Goal: Task Accomplishment & Management: Use online tool/utility

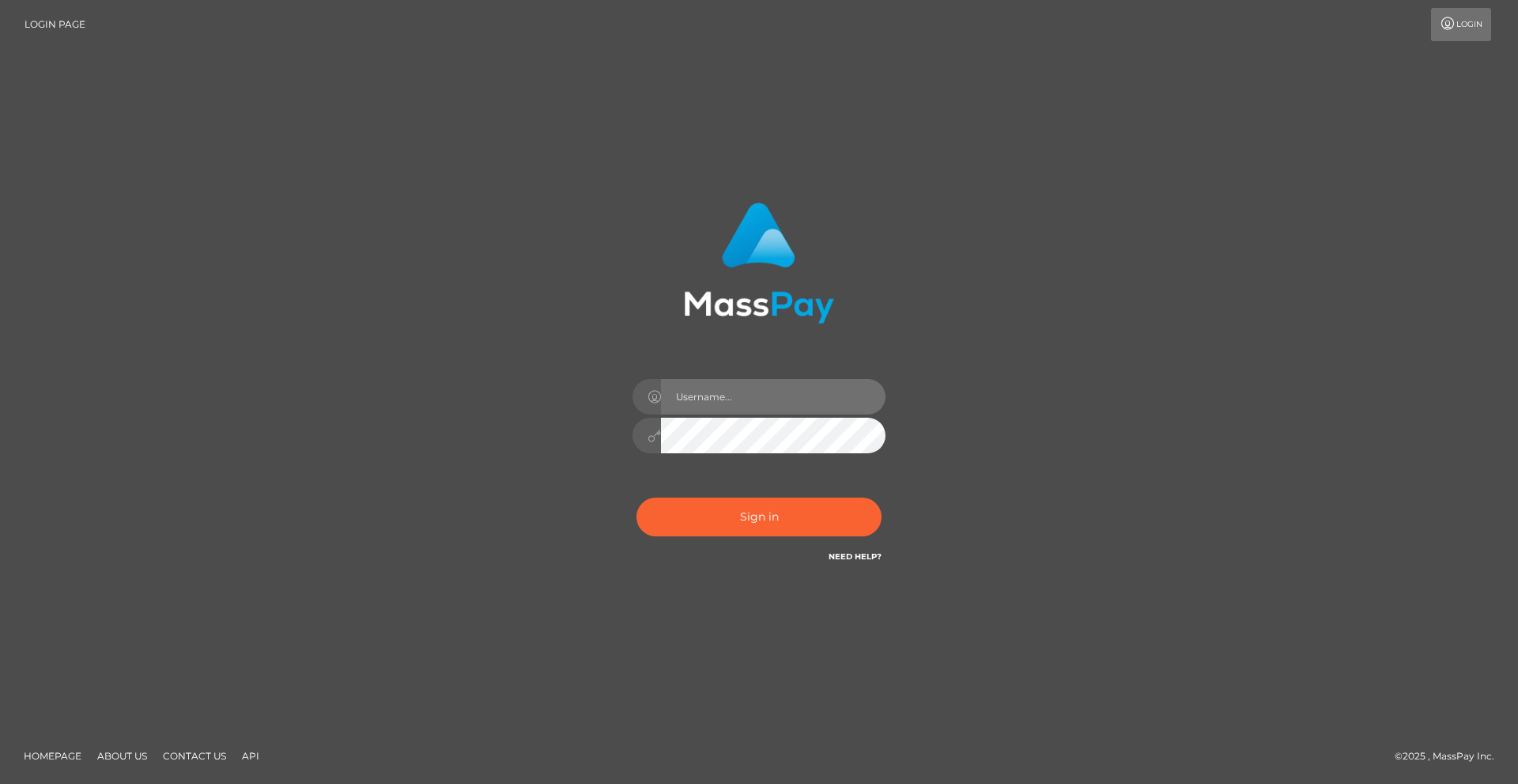
type input "alexschroder"
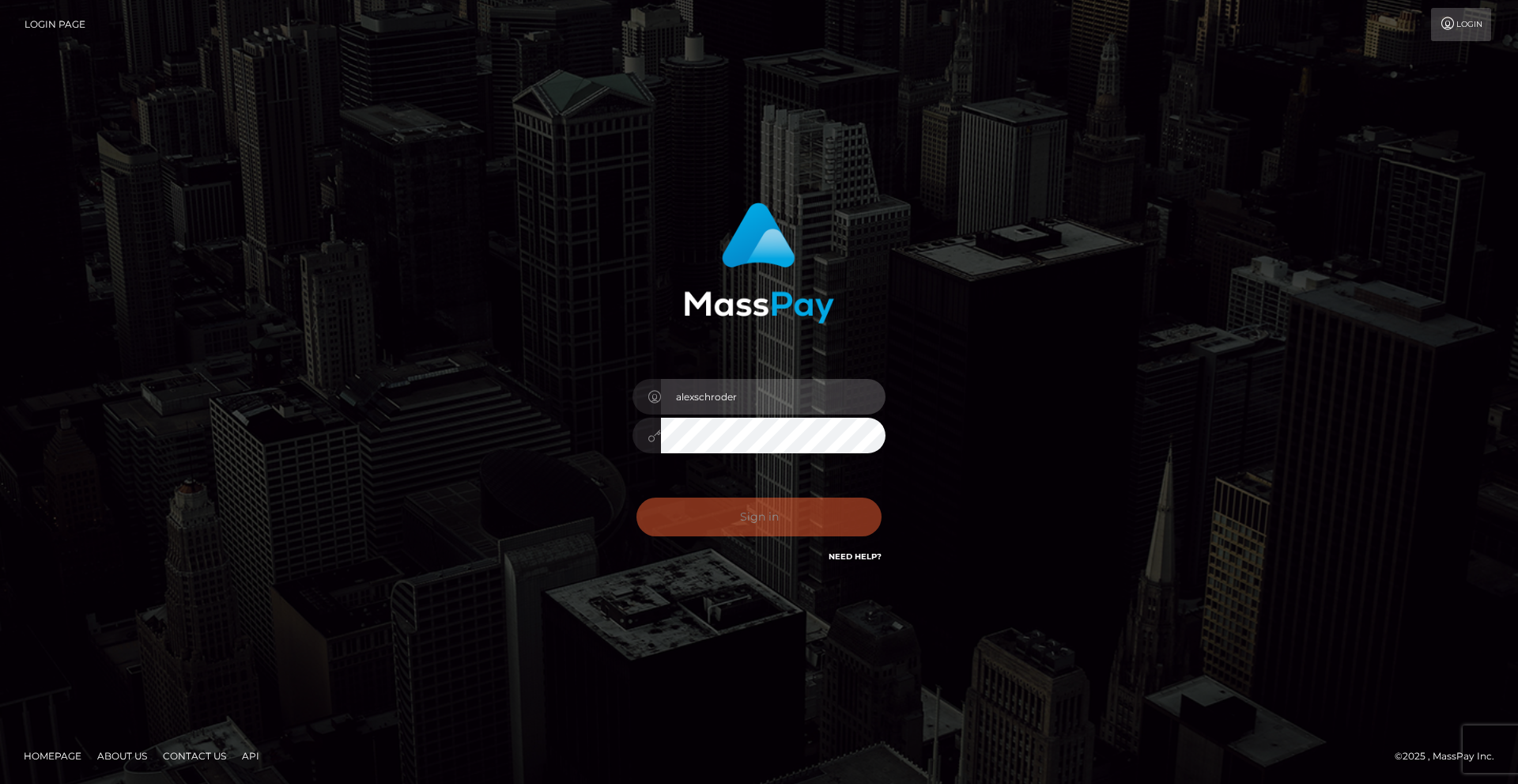
click at [781, 398] on input "alexschroder" at bounding box center [773, 396] width 224 height 36
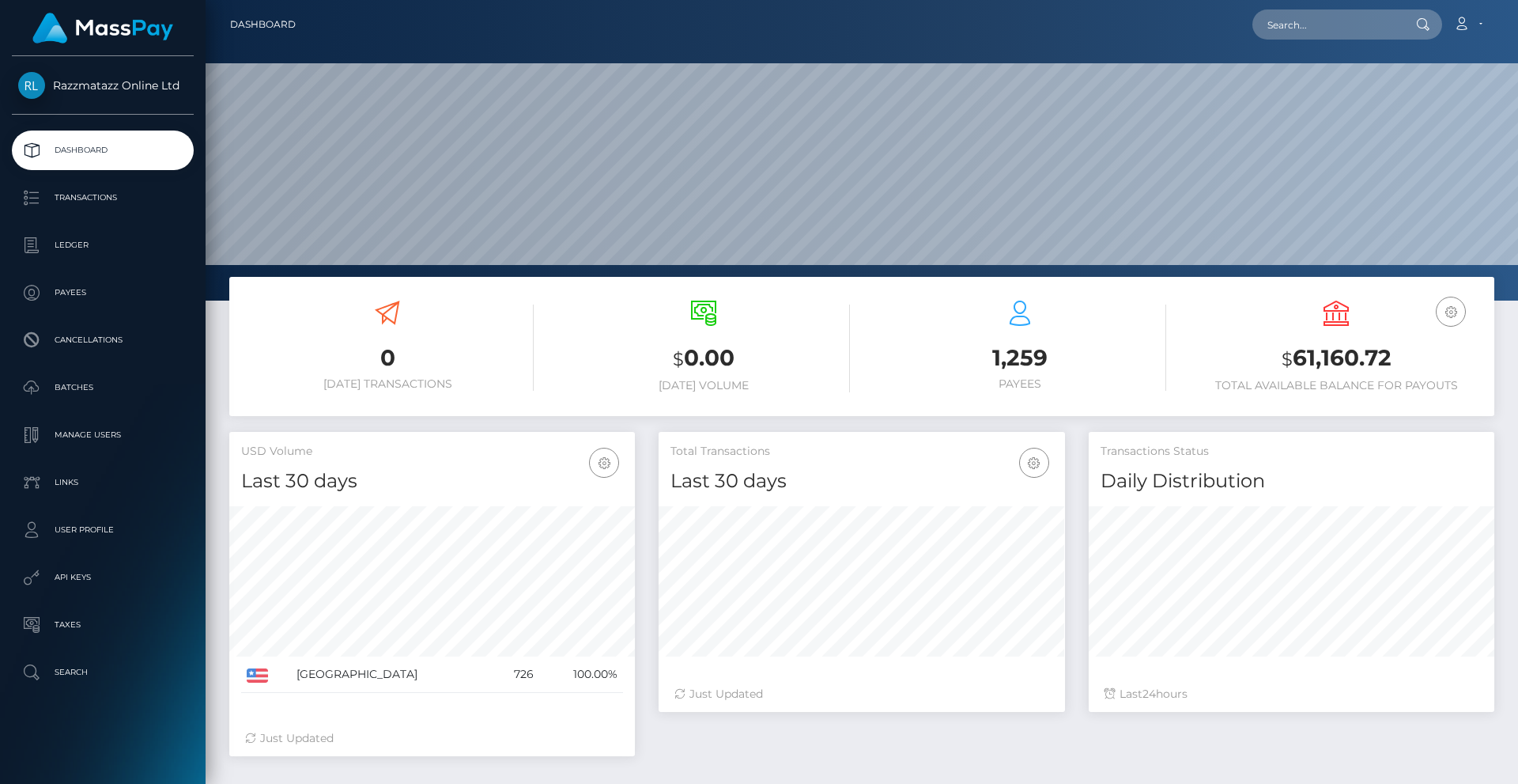
scroll to position [281, 407]
click at [78, 247] on p "Ledger" at bounding box center [102, 245] width 169 height 24
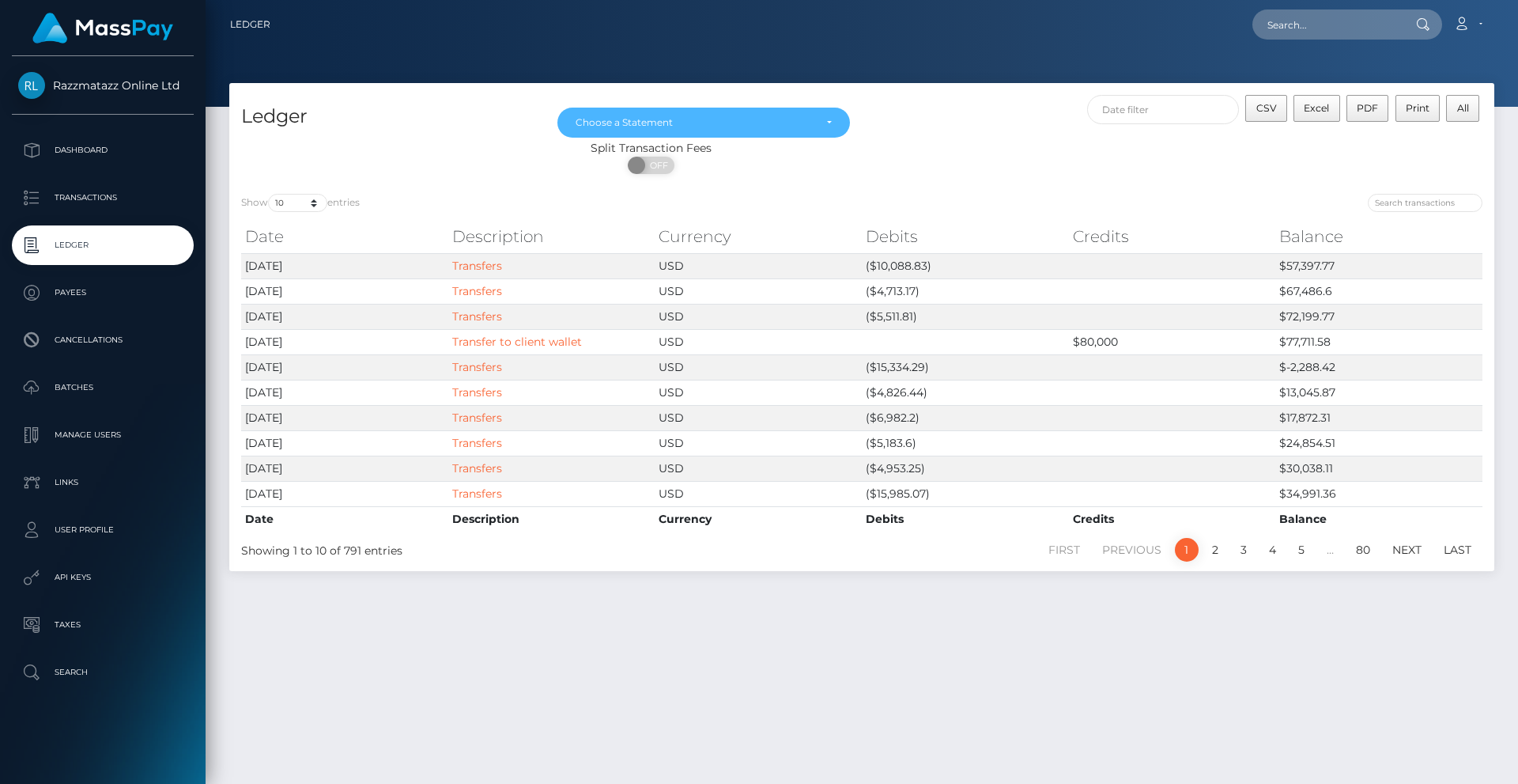
click at [725, 121] on div "Choose a Statement" at bounding box center [695, 122] width 238 height 12
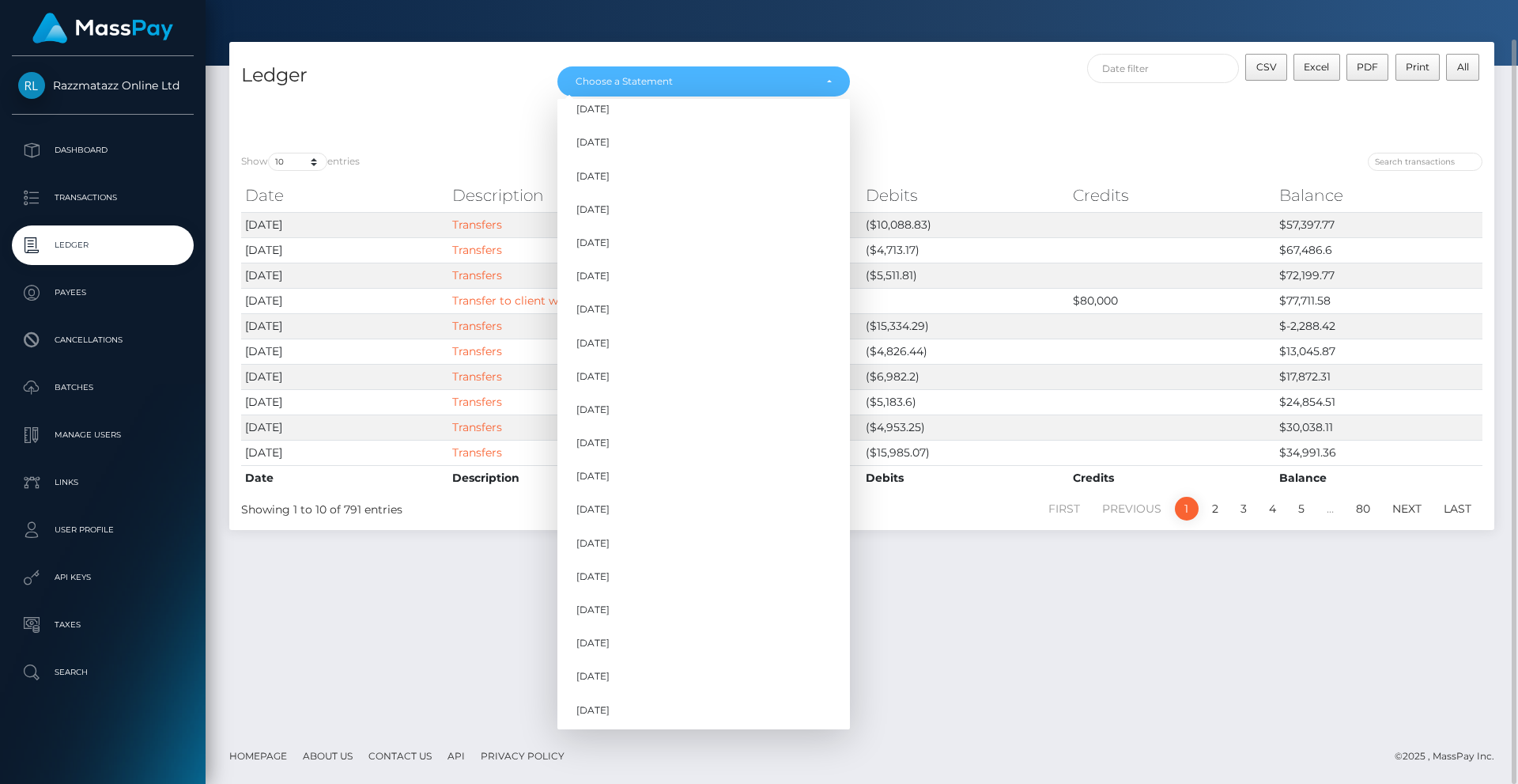
scroll to position [483, 0]
click at [646, 672] on link "[DATE]" at bounding box center [703, 674] width 292 height 29
select select "[DATE]"
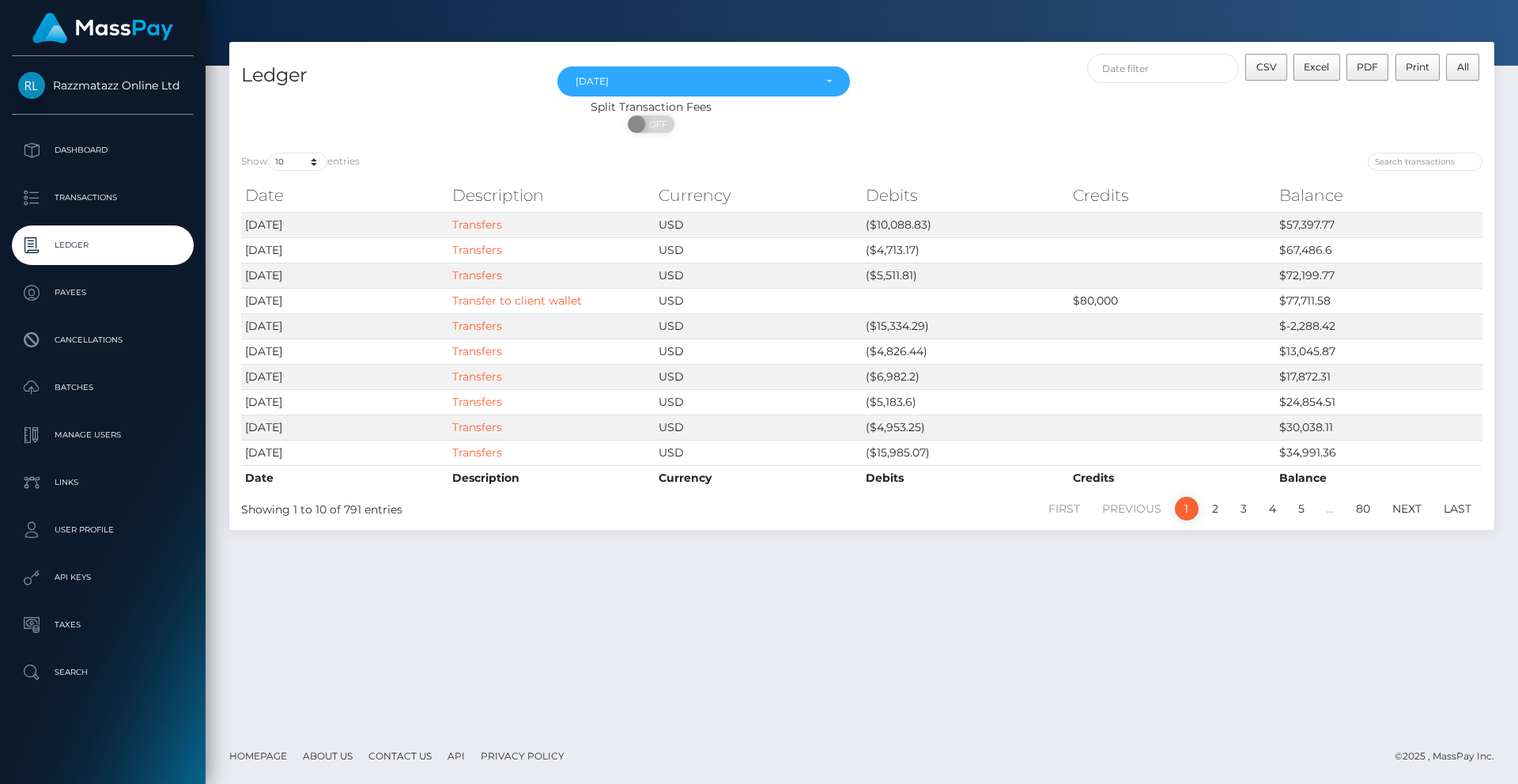
click at [107, 203] on p "Transactions" at bounding box center [102, 197] width 169 height 24
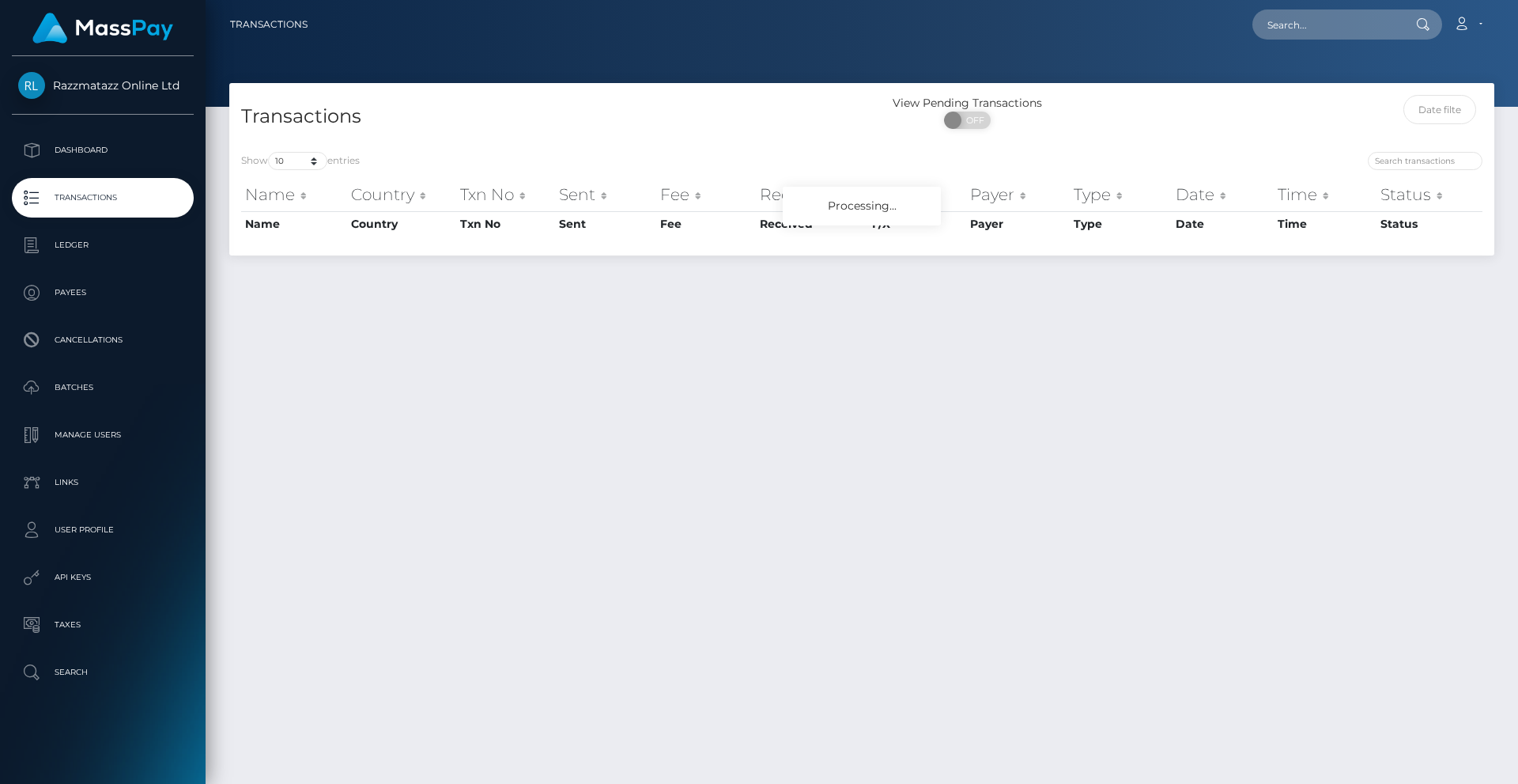
click at [304, 140] on div "Transactions" at bounding box center [545, 117] width 633 height 45
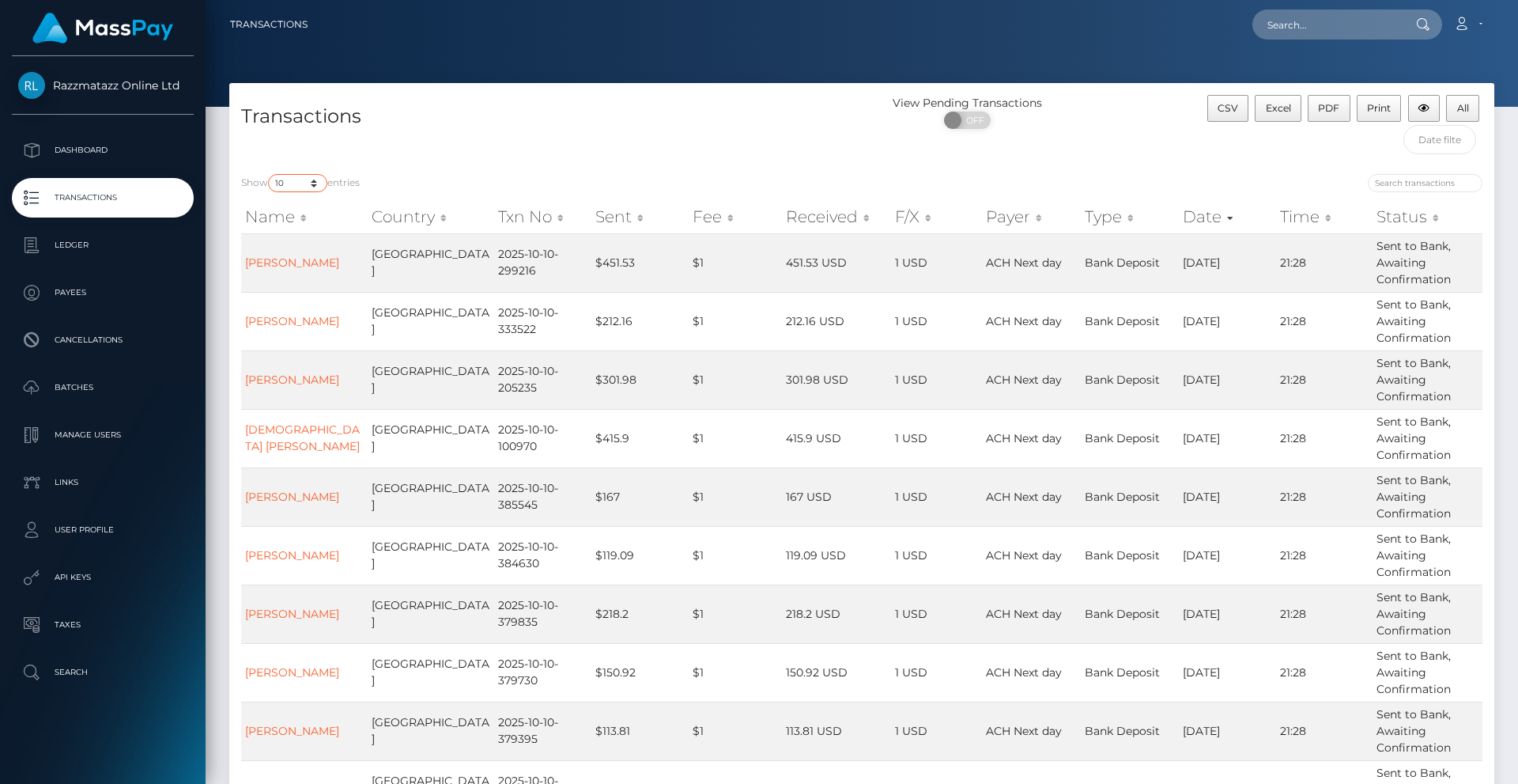
click at [306, 174] on select "10 25 50 100 250 500 1,000 3,500" at bounding box center [297, 183] width 60 height 18
select select "3500"
click at [270, 174] on select "10 25 50 100 250 500 1,000 3,500" at bounding box center [297, 183] width 60 height 18
click at [1428, 142] on input "text" at bounding box center [1440, 139] width 74 height 29
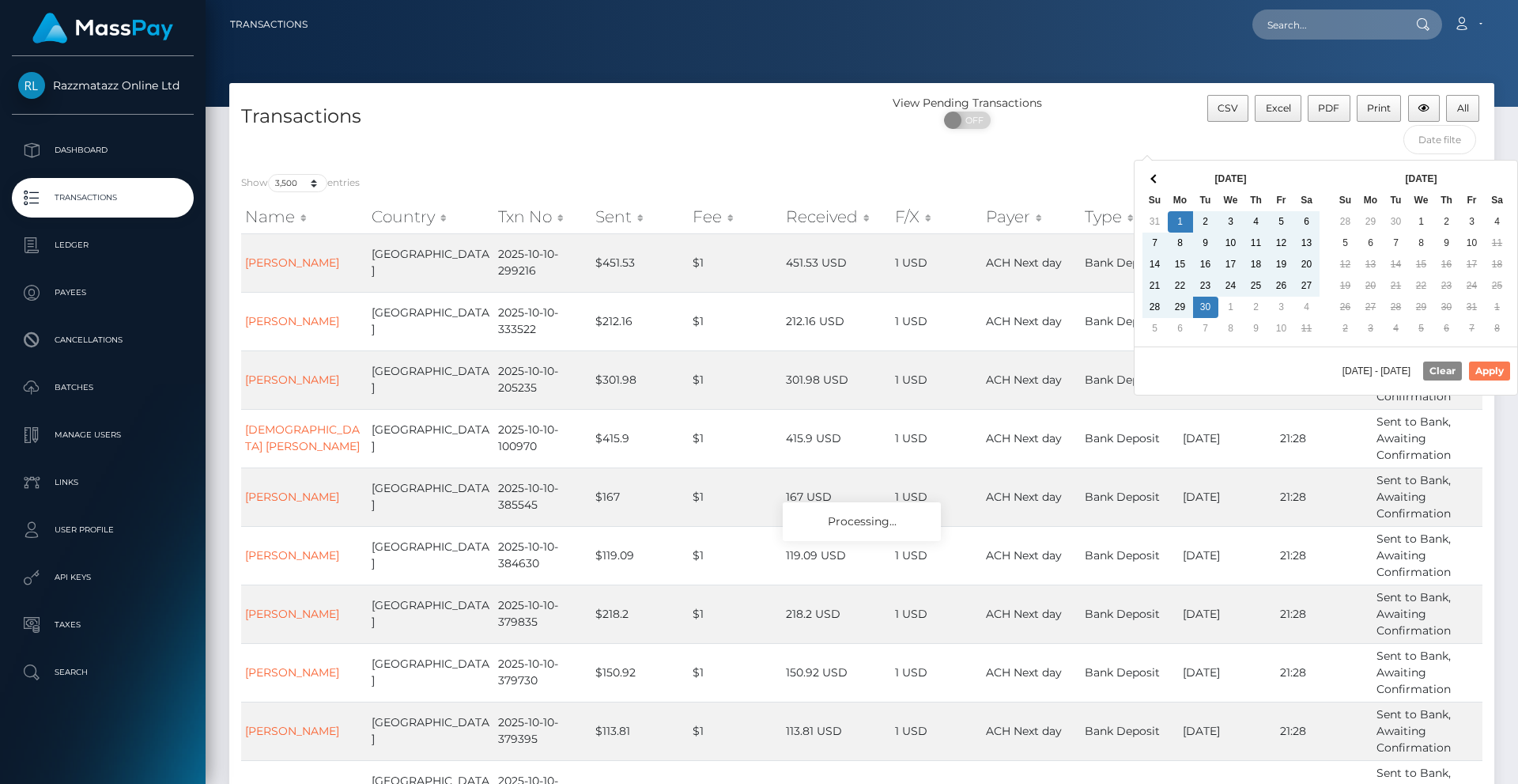
click at [1488, 369] on button "Apply" at bounding box center [1489, 371] width 41 height 19
type input "[DATE] - [DATE]"
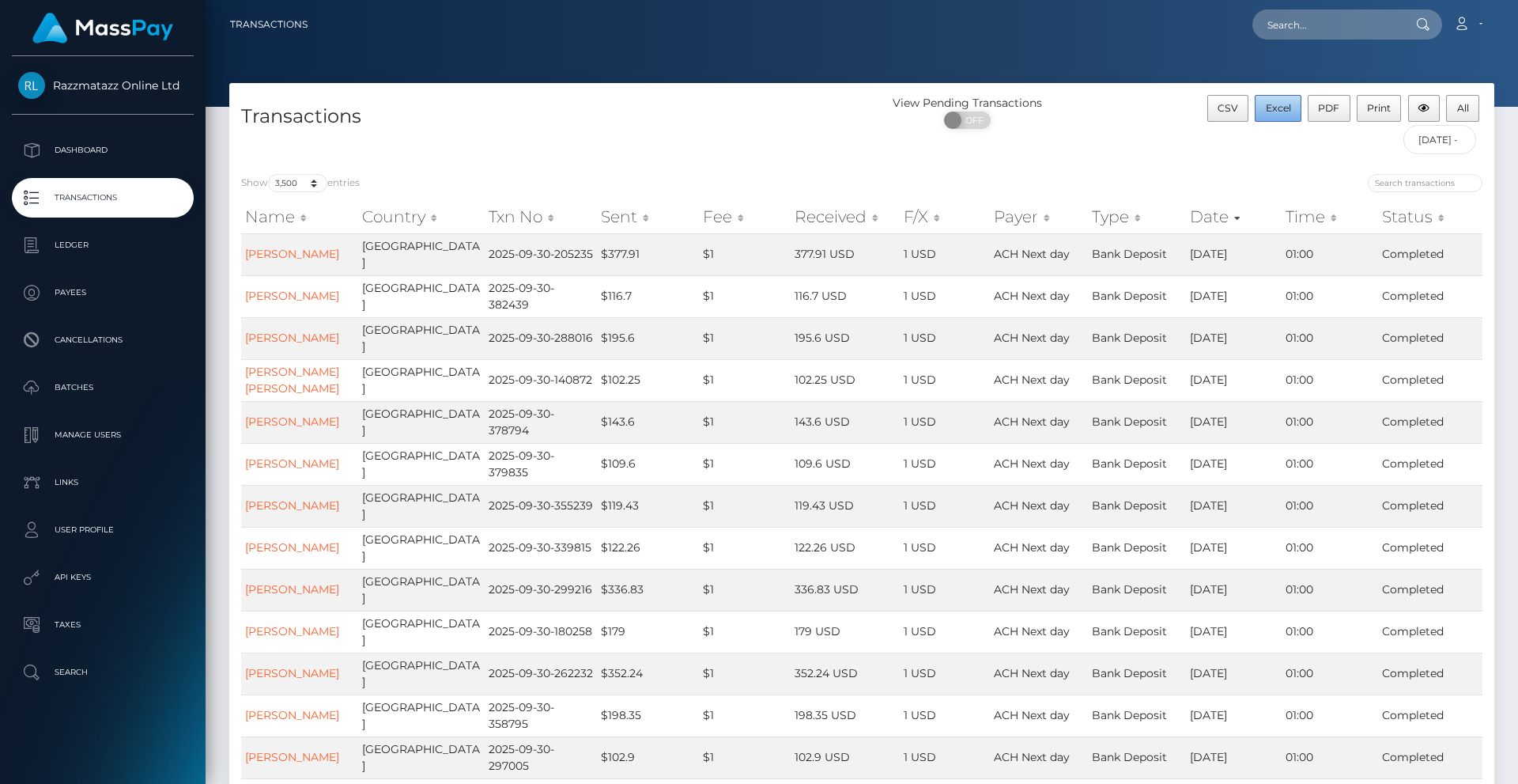
click at [1285, 111] on span "Excel" at bounding box center [1278, 108] width 26 height 12
